Goal: Task Accomplishment & Management: Complete application form

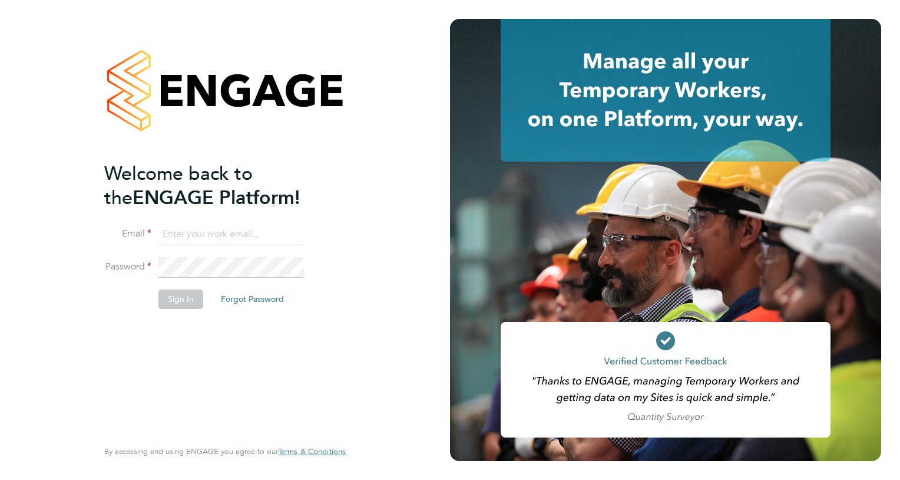
type input "[PERSON_NAME][EMAIL_ADDRESS][PERSON_NAME][DOMAIN_NAME]"
click at [179, 298] on button "Sign In" at bounding box center [181, 298] width 45 height 19
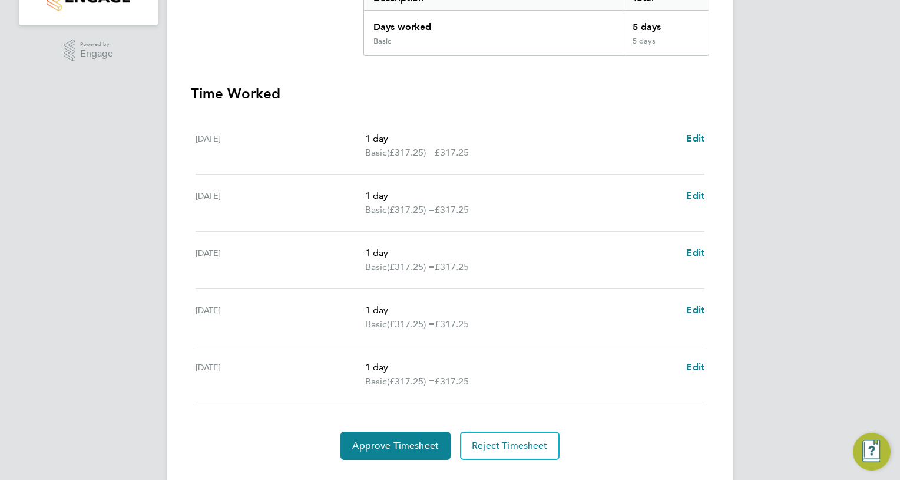
scroll to position [283, 0]
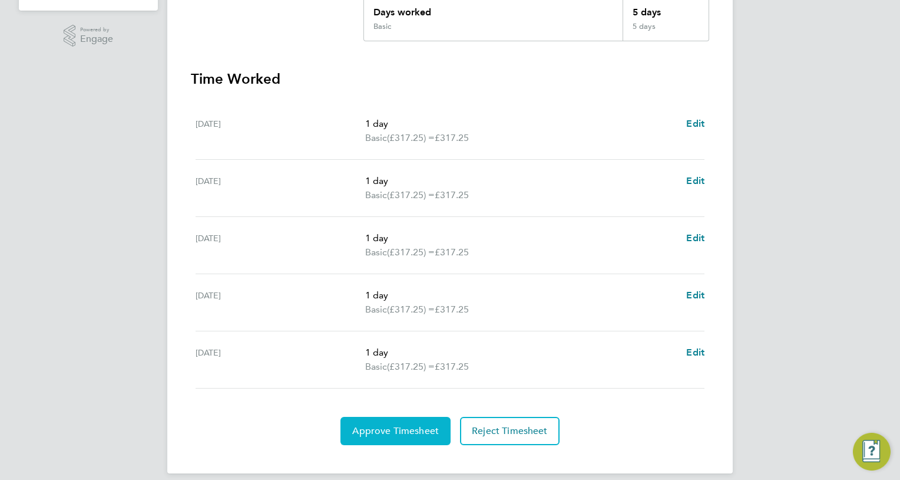
click at [383, 428] on span "Approve Timesheet" at bounding box center [395, 431] width 87 height 12
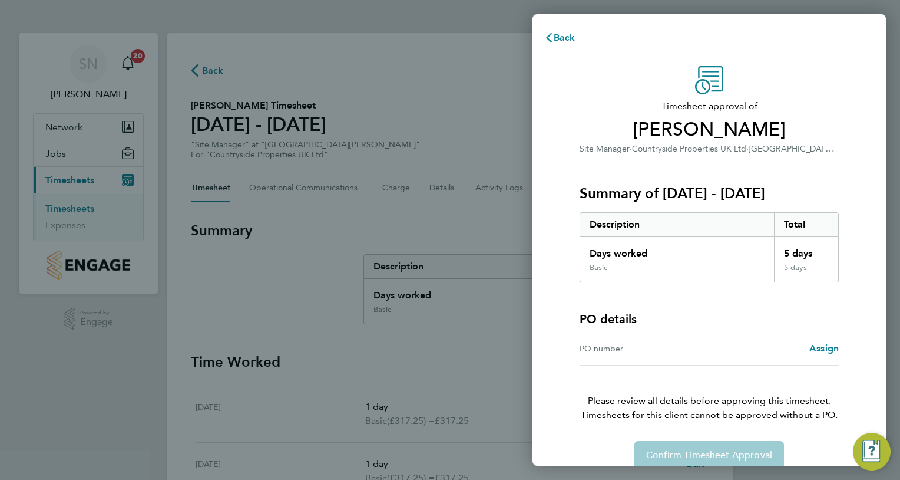
click at [632, 349] on div "PO number" at bounding box center [645, 348] width 130 height 14
click at [823, 348] on span "Assign" at bounding box center [824, 347] width 29 height 11
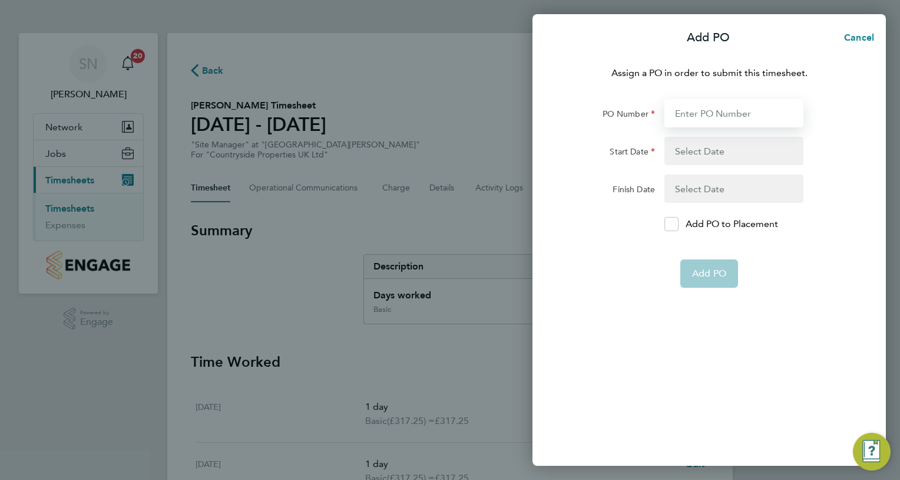
click at [691, 115] on input "PO Number" at bounding box center [734, 113] width 139 height 28
paste input "M-EA002/00073"
type input "M-EA002/00073"
type input "[DATE]"
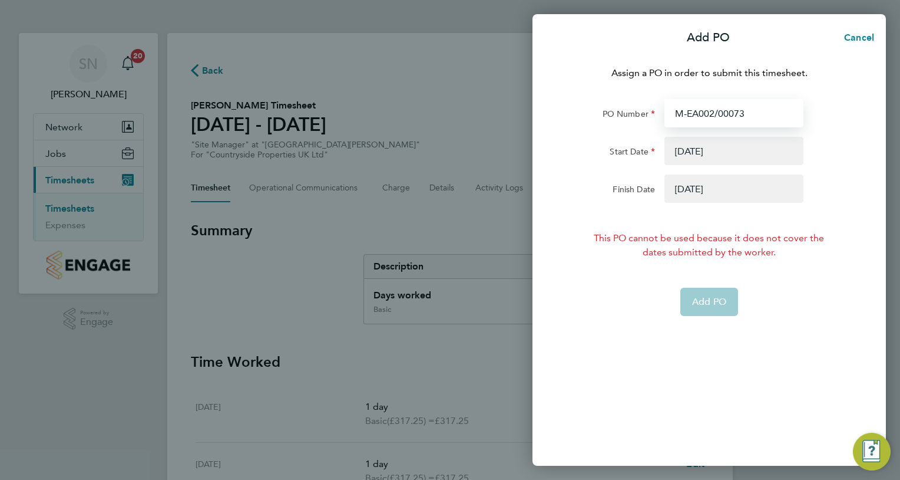
type input "M-EA002/00073"
click at [691, 150] on button "button" at bounding box center [734, 151] width 139 height 28
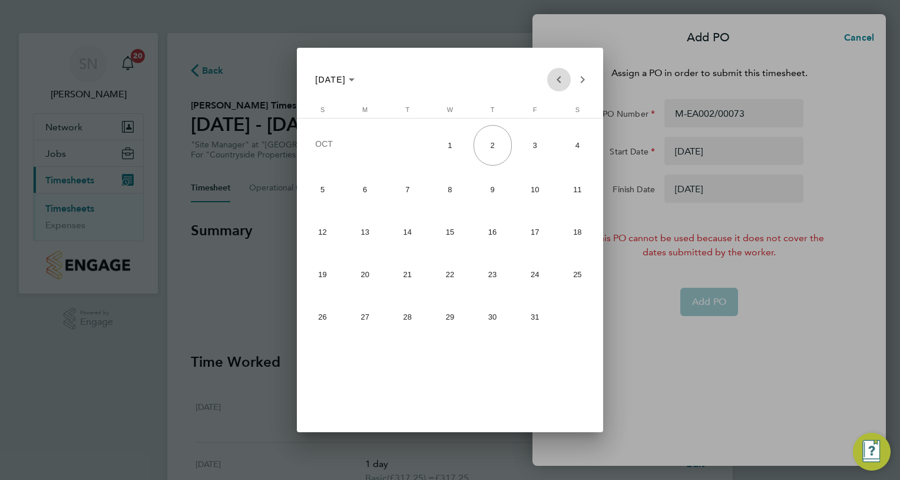
click at [556, 78] on span "Previous month" at bounding box center [559, 80] width 24 height 24
click at [363, 315] on span "22" at bounding box center [365, 314] width 38 height 38
type input "[DATE]"
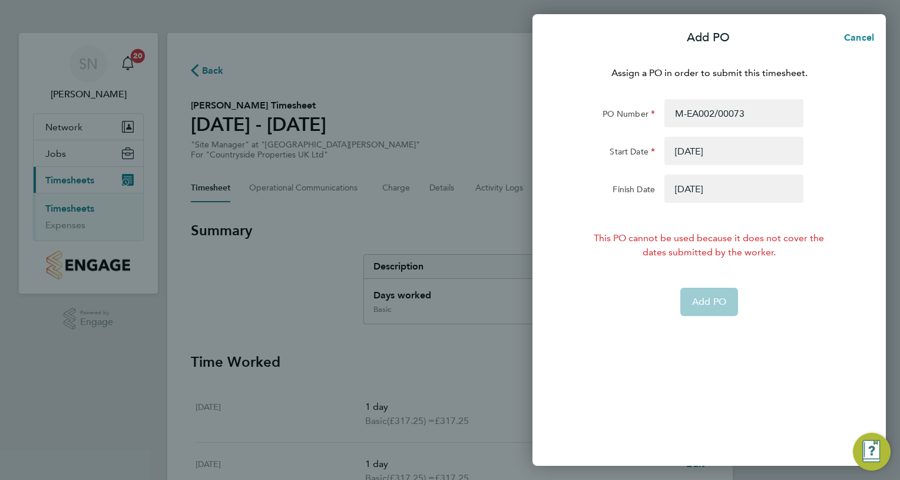
click at [695, 189] on button "button" at bounding box center [734, 188] width 139 height 28
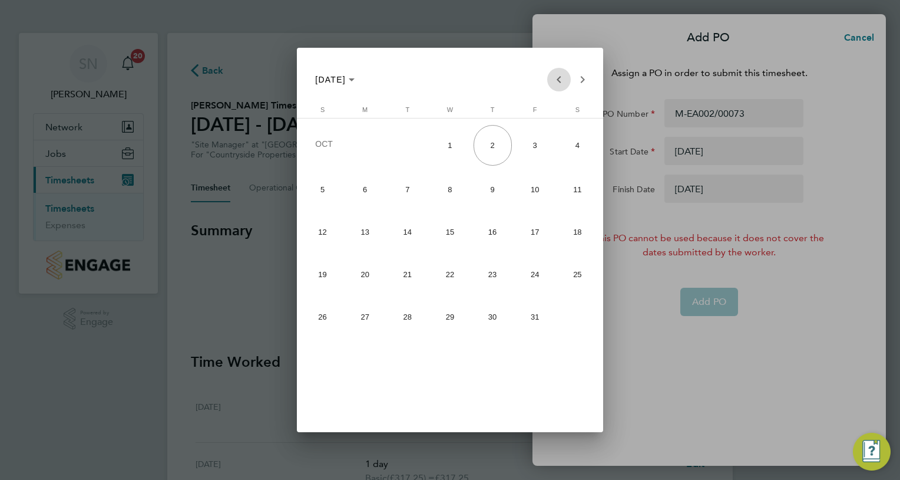
click at [558, 78] on span "Previous month" at bounding box center [559, 80] width 24 height 24
click at [318, 353] on span "28" at bounding box center [322, 356] width 38 height 38
type input "[DATE]"
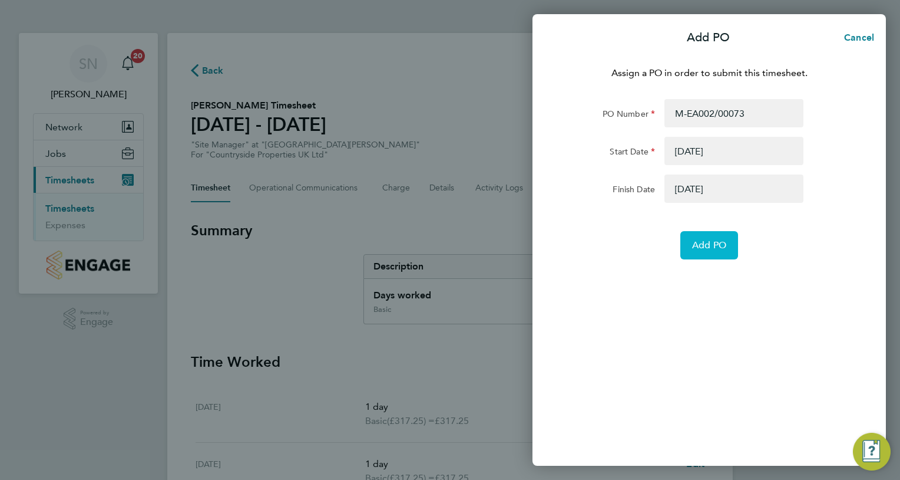
click at [705, 243] on span "Add PO" at bounding box center [709, 245] width 34 height 12
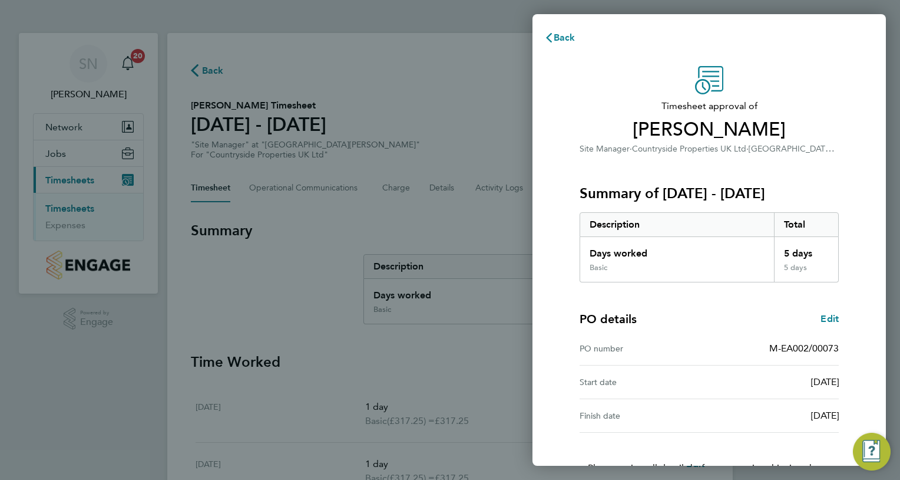
click at [717, 324] on div "PO details Edit" at bounding box center [709, 319] width 259 height 16
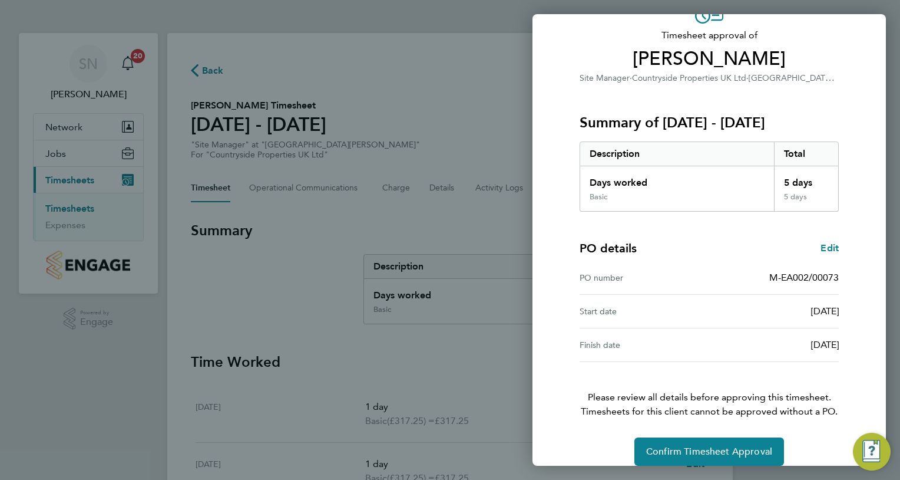
scroll to position [84, 0]
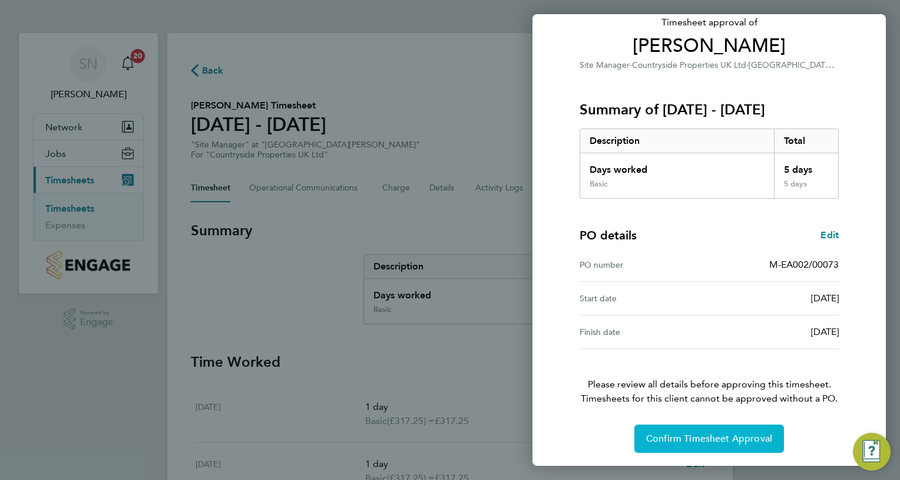
click at [693, 443] on button "Confirm Timesheet Approval" at bounding box center [710, 438] width 150 height 28
